Goal: Task Accomplishment & Management: Use online tool/utility

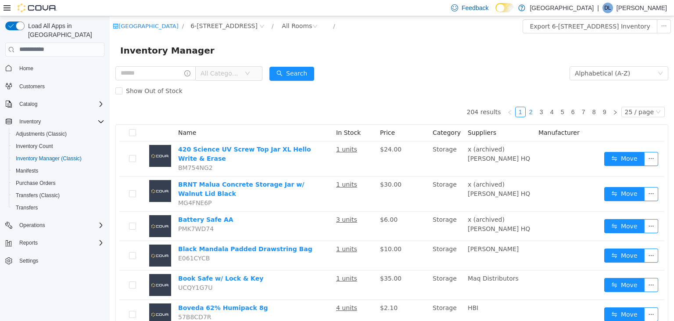
click at [535, 112] on link "2" at bounding box center [532, 112] width 10 height 10
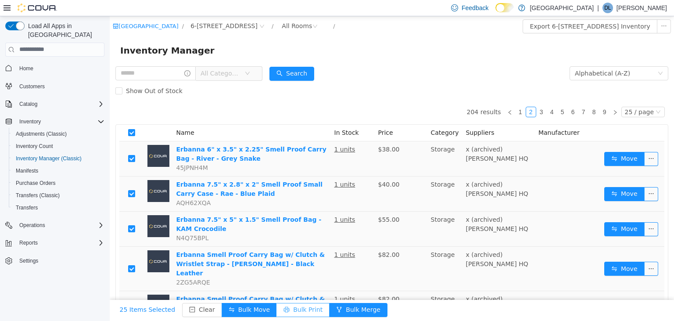
click at [293, 309] on button "Bulk Print" at bounding box center [303, 310] width 53 height 14
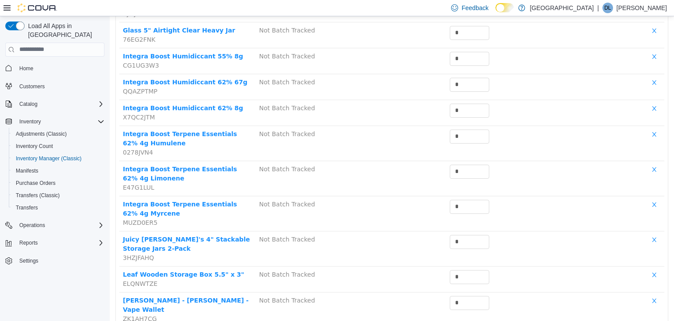
scroll to position [660, 0]
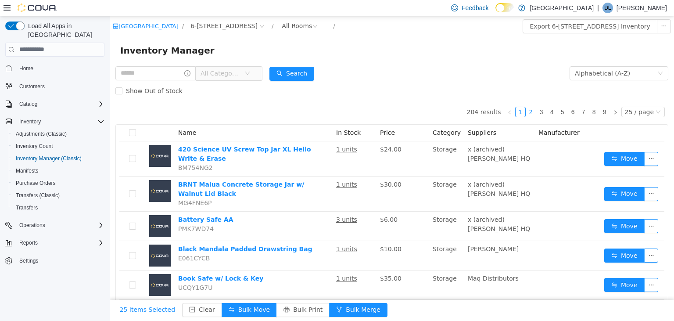
click at [536, 111] on link "2" at bounding box center [532, 112] width 10 height 10
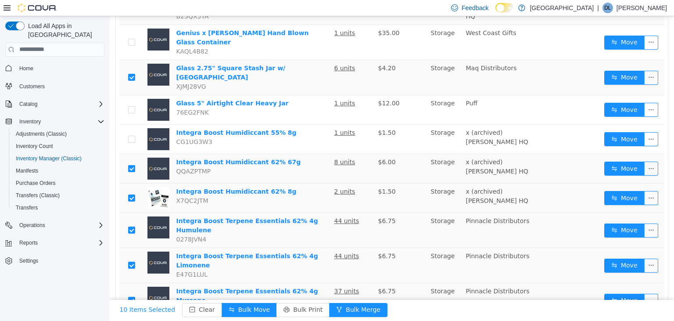
scroll to position [624, 0]
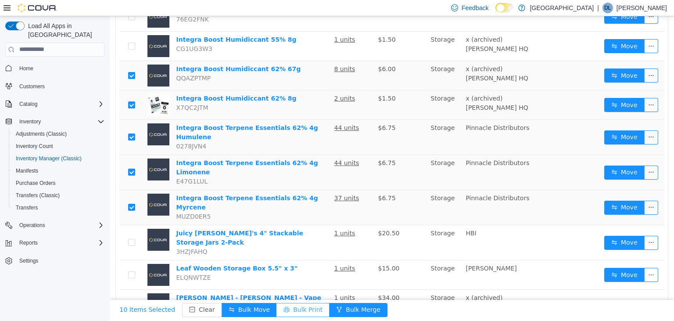
click at [289, 307] on button "Bulk Print" at bounding box center [303, 310] width 53 height 14
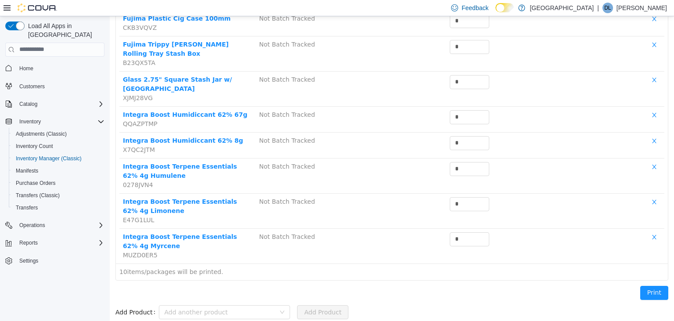
scroll to position [189, 0]
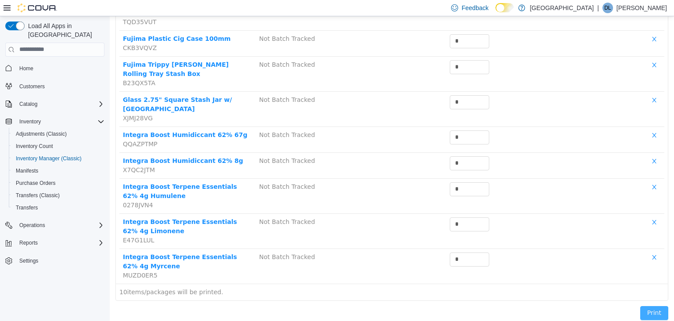
click at [667, 306] on button "Print" at bounding box center [655, 313] width 28 height 14
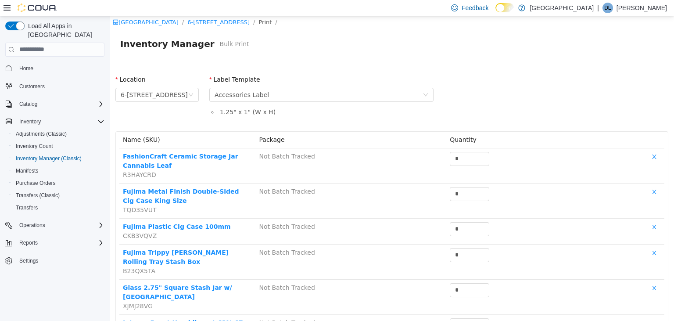
scroll to position [0, 0]
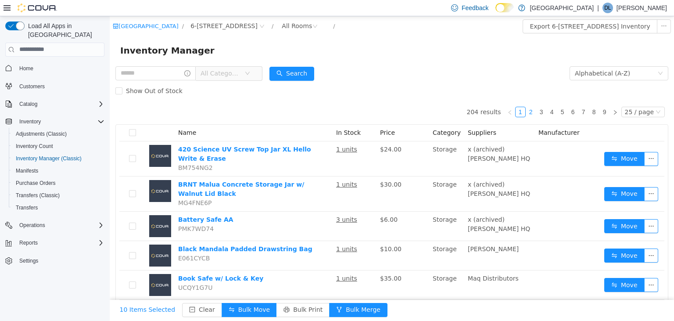
click at [536, 113] on link "2" at bounding box center [532, 112] width 10 height 10
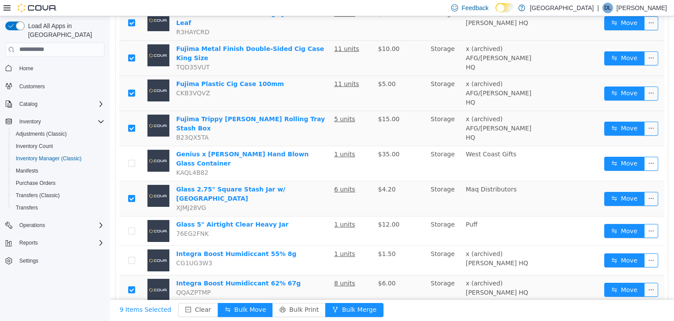
scroll to position [624, 0]
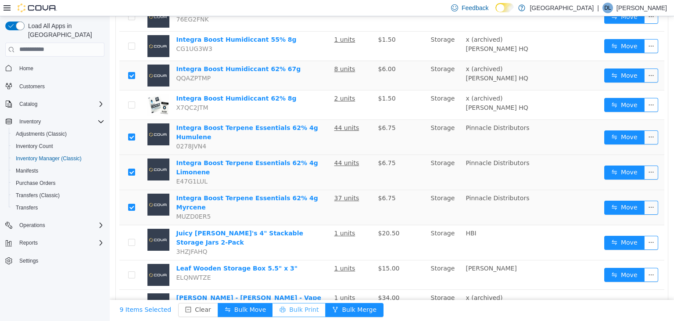
click at [288, 305] on button "Bulk Print" at bounding box center [299, 310] width 53 height 14
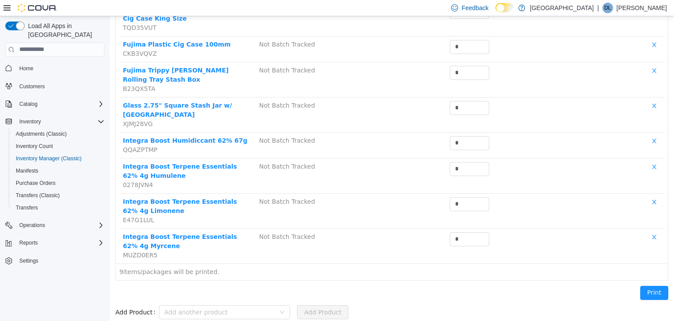
scroll to position [163, 0]
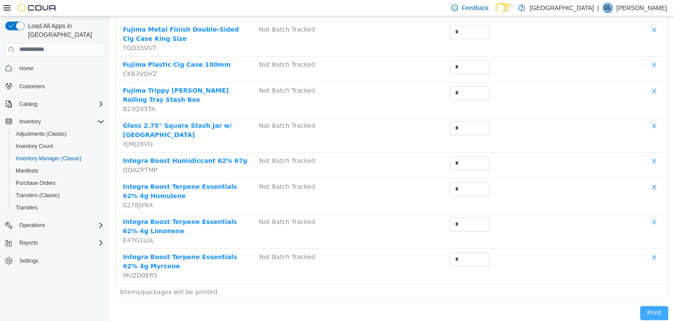
click at [651, 306] on button "Print" at bounding box center [655, 313] width 28 height 14
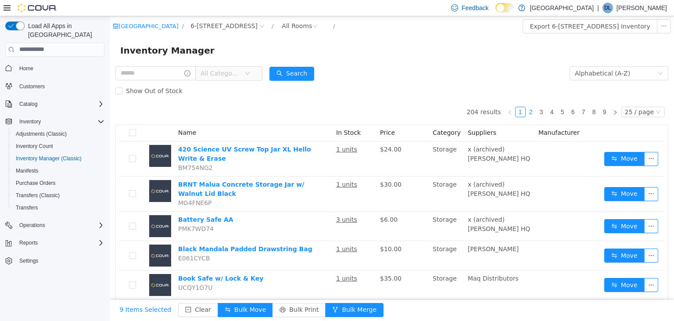
click at [534, 112] on link "2" at bounding box center [532, 112] width 10 height 10
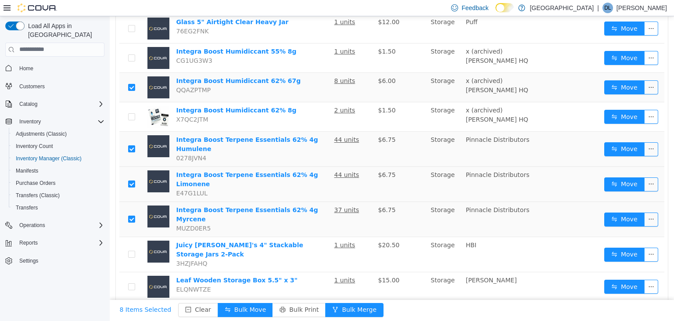
scroll to position [624, 0]
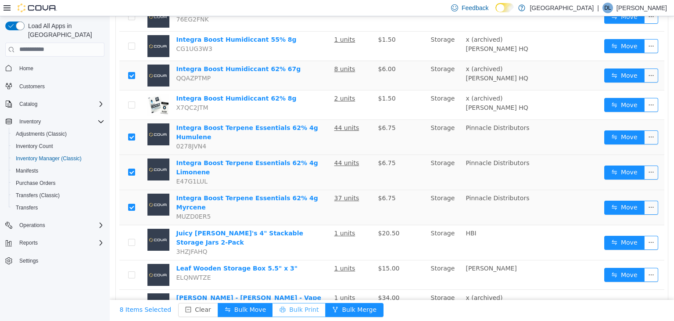
click at [287, 307] on button "Bulk Print" at bounding box center [299, 310] width 53 height 14
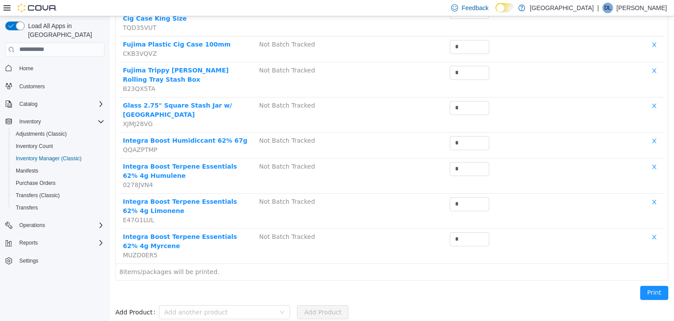
scroll to position [128, 0]
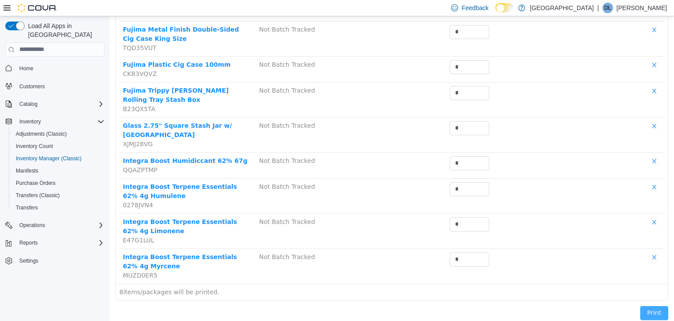
click at [652, 306] on button "Print" at bounding box center [655, 313] width 28 height 14
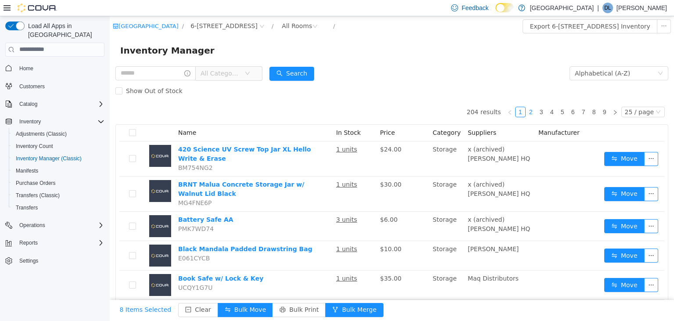
click at [536, 113] on link "2" at bounding box center [532, 112] width 10 height 10
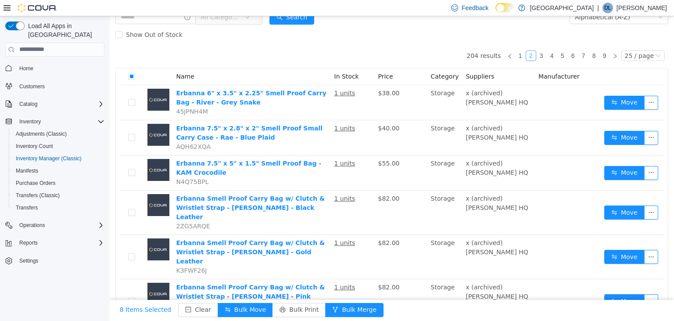
scroll to position [139, 0]
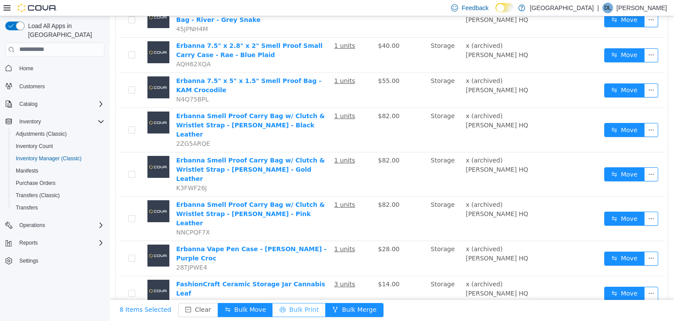
click at [289, 307] on button "Bulk Print" at bounding box center [299, 310] width 53 height 14
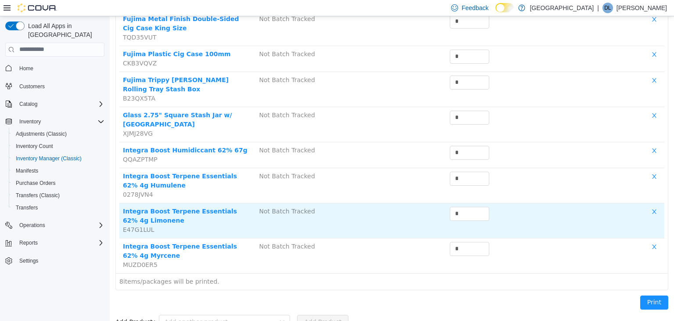
scroll to position [128, 0]
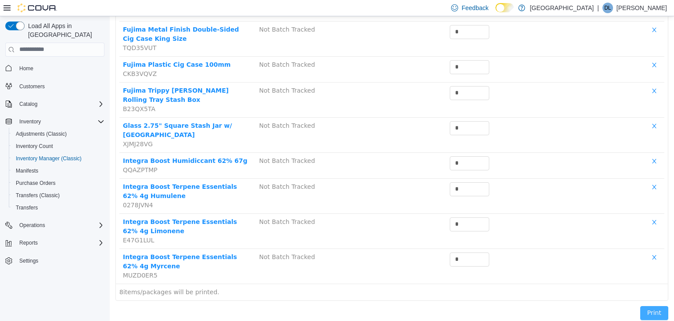
click at [648, 306] on button "Print" at bounding box center [655, 313] width 28 height 14
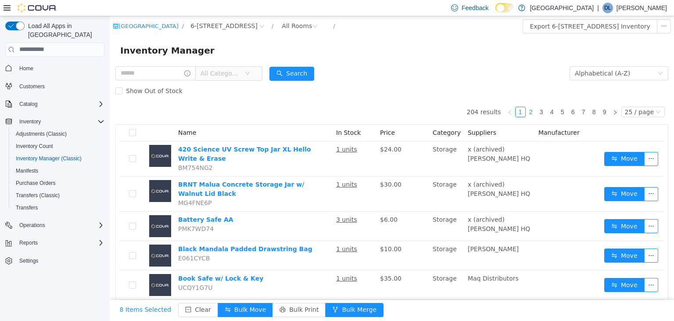
click at [536, 111] on link "2" at bounding box center [532, 112] width 10 height 10
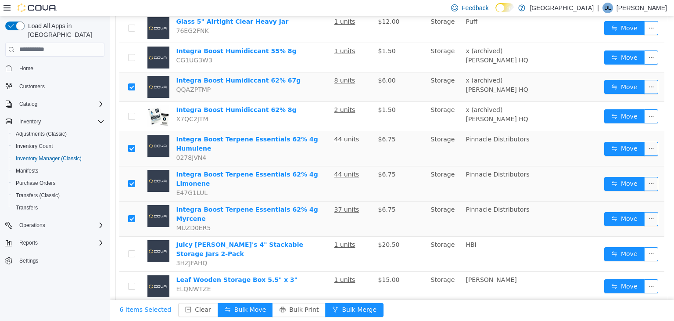
scroll to position [624, 0]
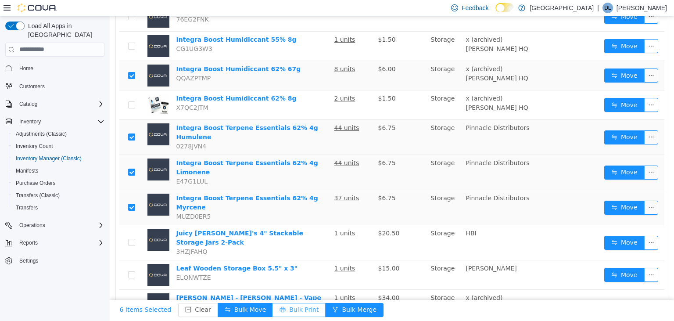
click at [286, 308] on button "Bulk Print" at bounding box center [299, 310] width 53 height 14
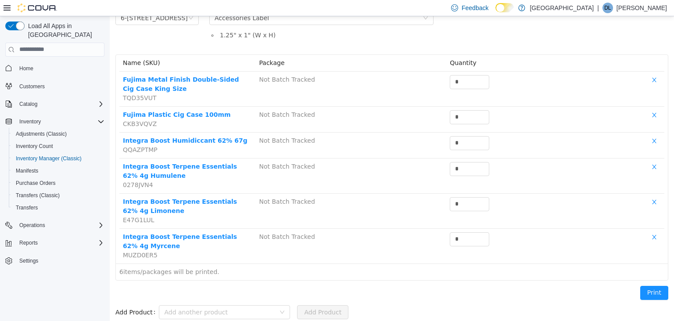
scroll to position [77, 0]
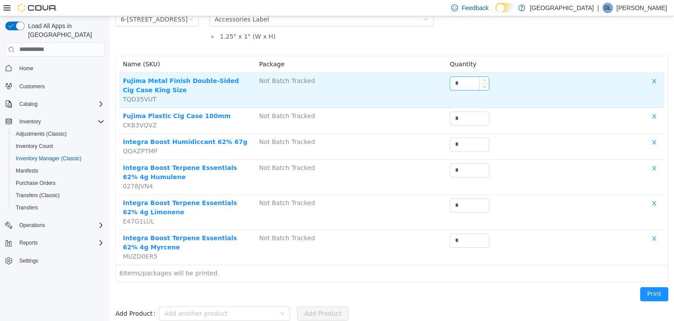
click at [459, 79] on input "*" at bounding box center [470, 82] width 39 height 13
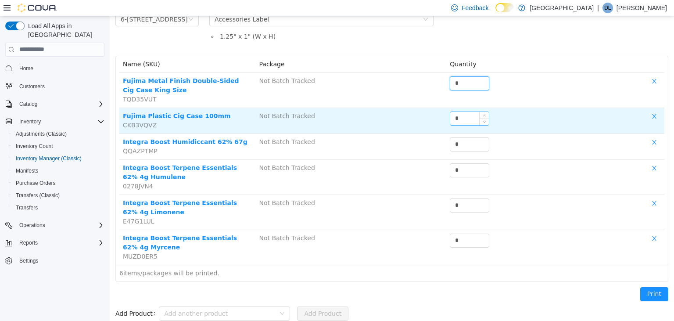
type input "*"
click at [465, 112] on input "*" at bounding box center [470, 118] width 39 height 13
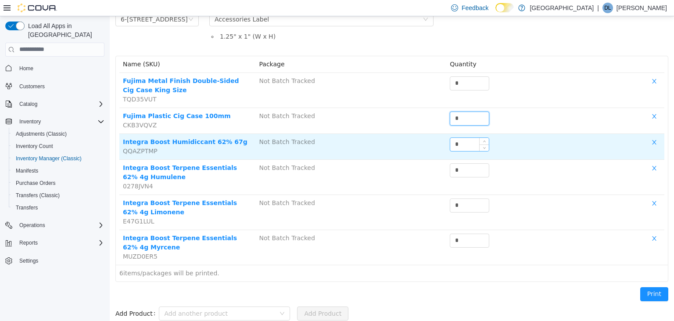
type input "*"
click at [464, 144] on input "*" at bounding box center [470, 143] width 39 height 13
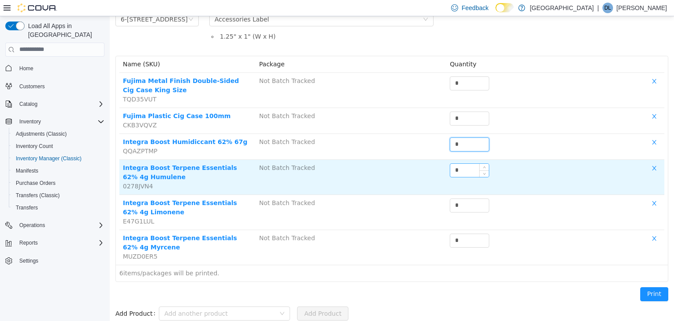
type input "*"
click at [469, 168] on input "*" at bounding box center [470, 169] width 39 height 13
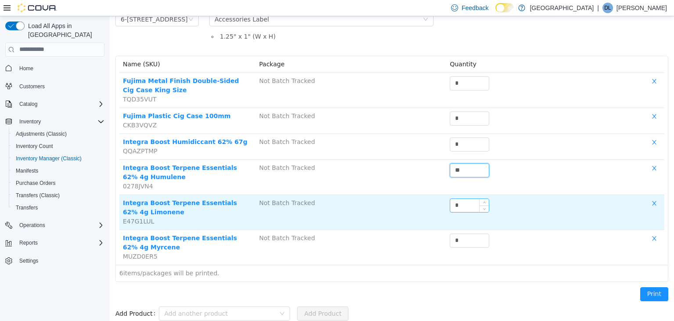
type input "**"
click at [466, 198] on input "*" at bounding box center [470, 204] width 39 height 13
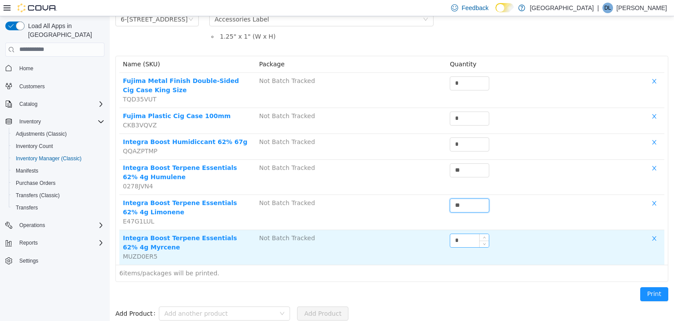
type input "**"
click at [464, 234] on input "*" at bounding box center [470, 240] width 39 height 13
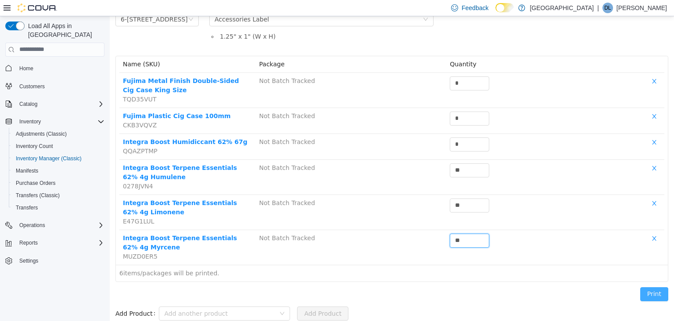
type input "**"
click at [649, 295] on button "Print" at bounding box center [655, 294] width 28 height 14
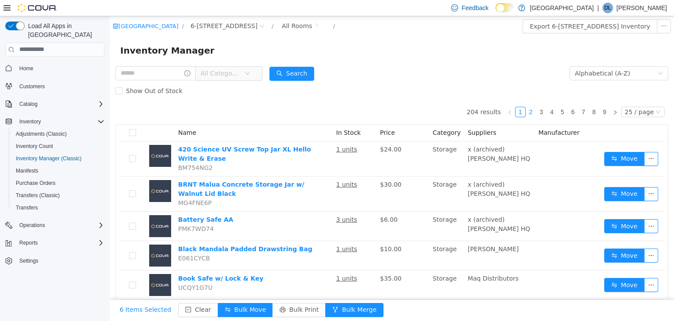
click at [536, 112] on link "2" at bounding box center [532, 112] width 10 height 10
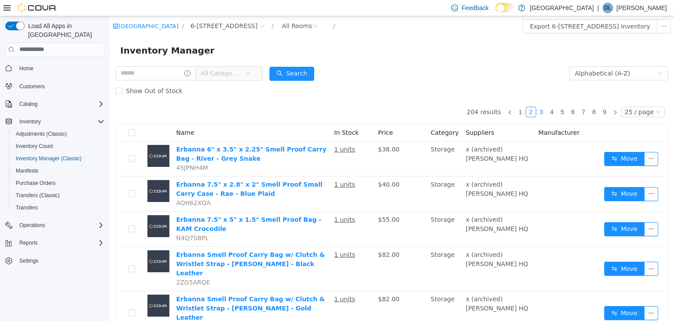
click at [544, 111] on link "3" at bounding box center [542, 112] width 10 height 10
